Goal: Information Seeking & Learning: Learn about a topic

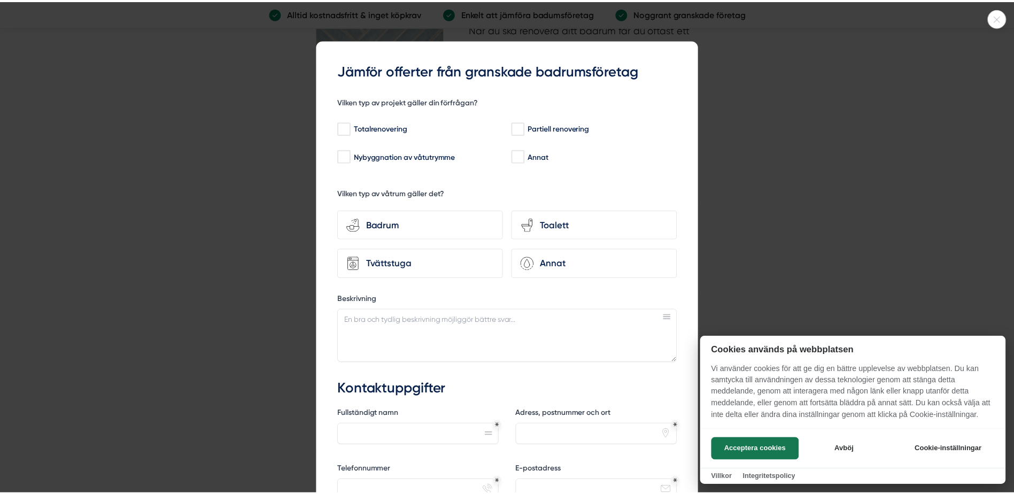
scroll to position [1978, 0]
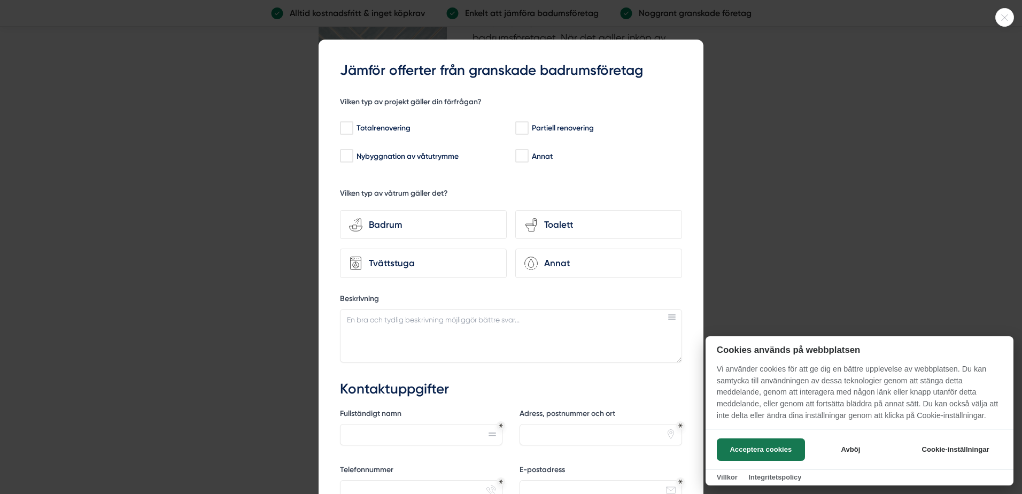
click at [888, 171] on div at bounding box center [511, 247] width 1022 height 494
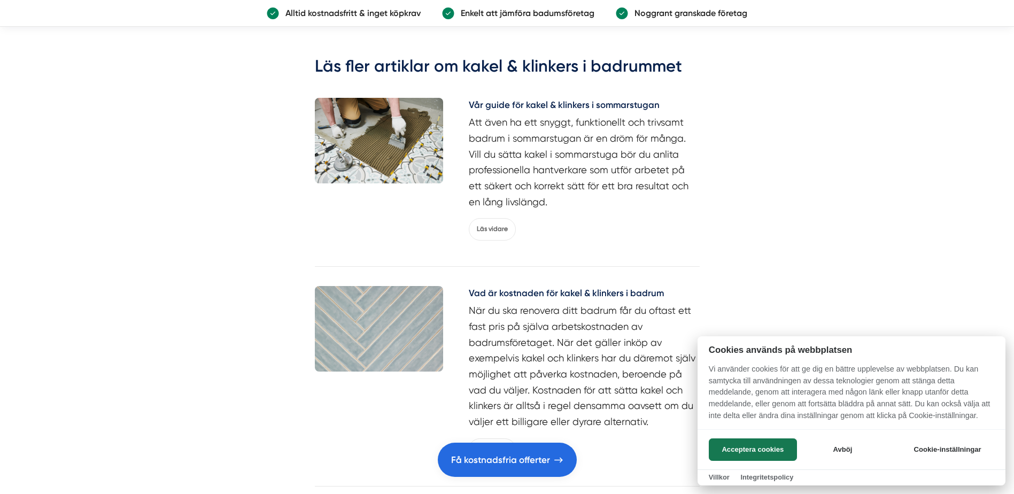
scroll to position [1657, 0]
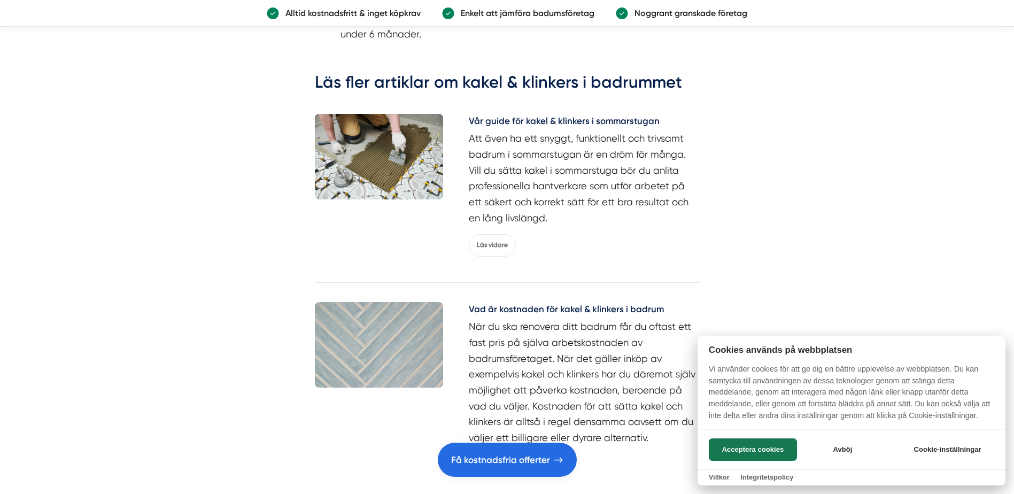
click at [497, 225] on div at bounding box center [507, 247] width 1014 height 494
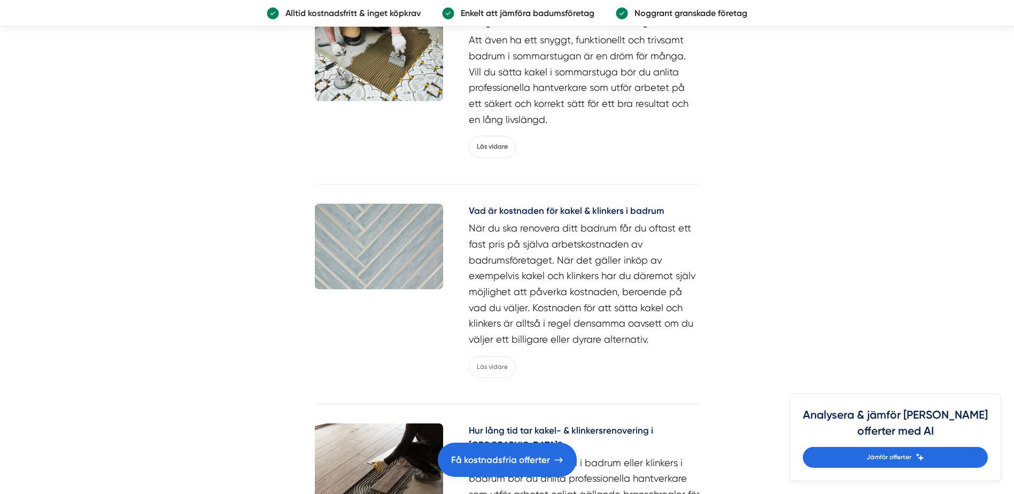
scroll to position [1604, 0]
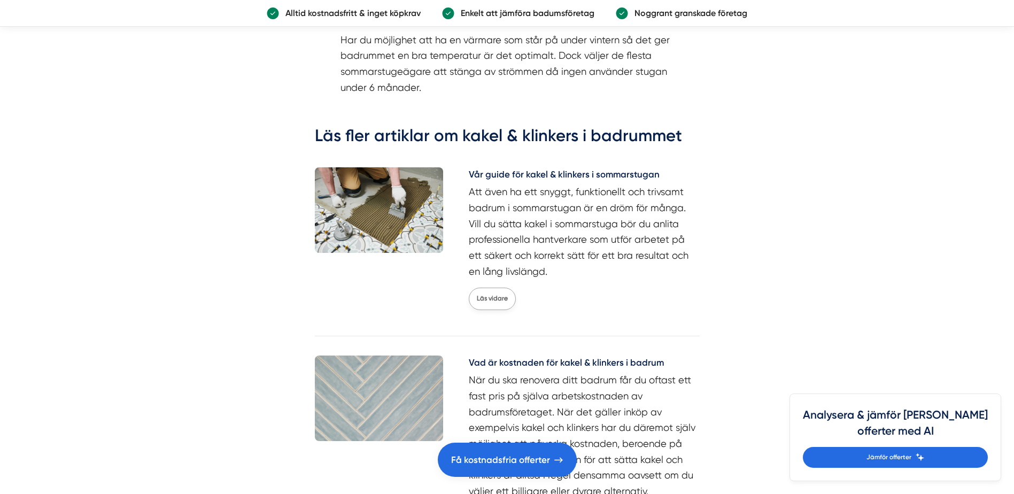
click at [488, 288] on link "Läs vidare" at bounding box center [492, 299] width 47 height 22
click at [487, 288] on link "Läs vidare" at bounding box center [492, 299] width 47 height 22
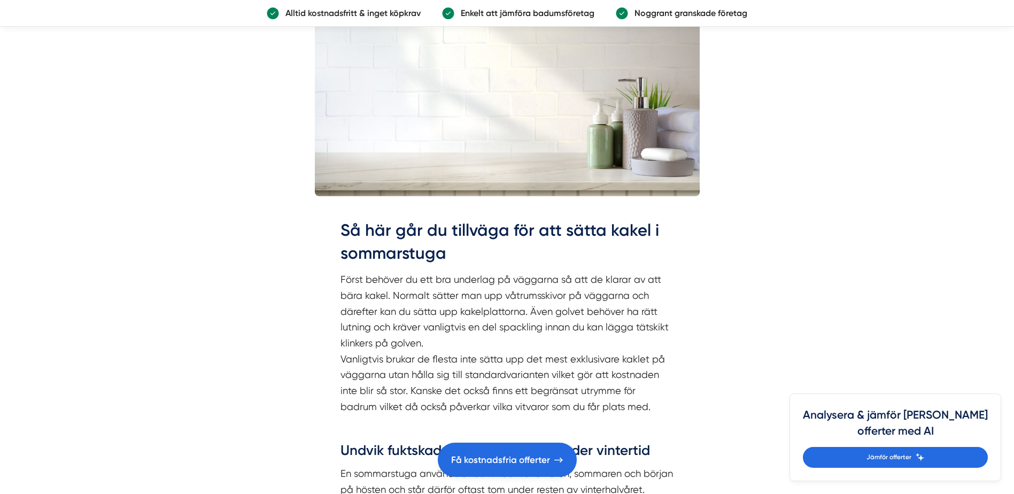
scroll to position [855, 0]
